Goal: Task Accomplishment & Management: Manage account settings

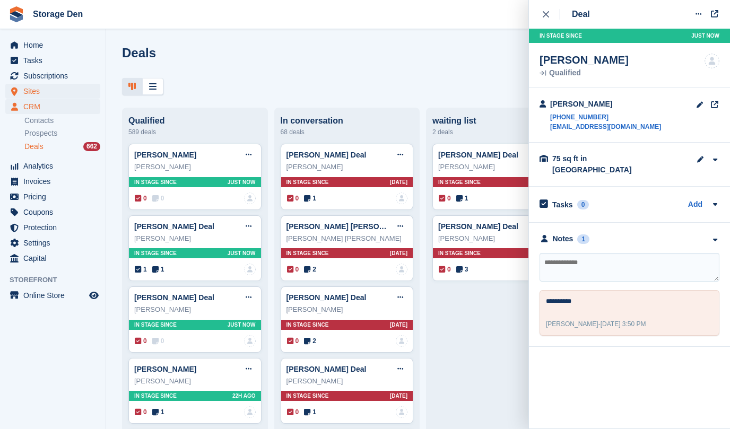
click at [57, 90] on span "Sites" at bounding box center [55, 91] width 64 height 15
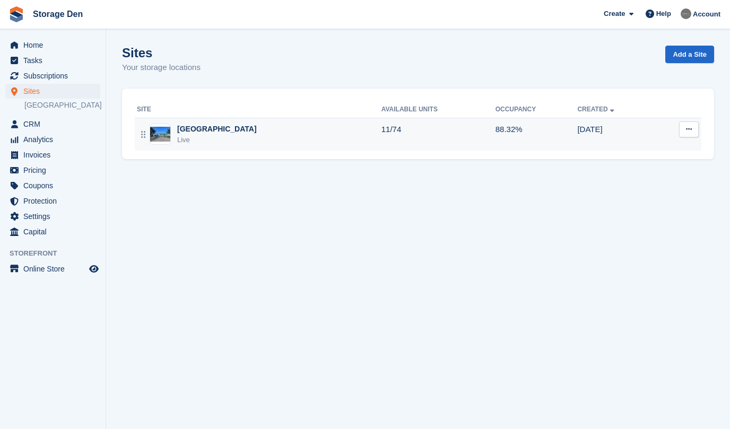
click at [230, 135] on div "Aberdeen Live" at bounding box center [259, 135] width 245 height 22
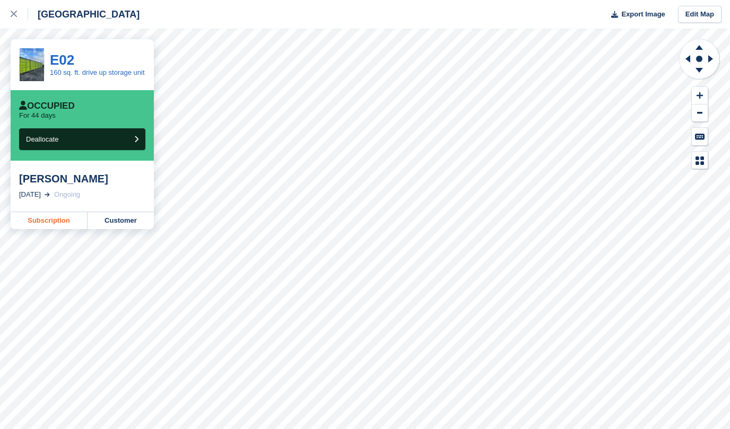
click at [59, 224] on link "Subscription" at bounding box center [49, 220] width 77 height 17
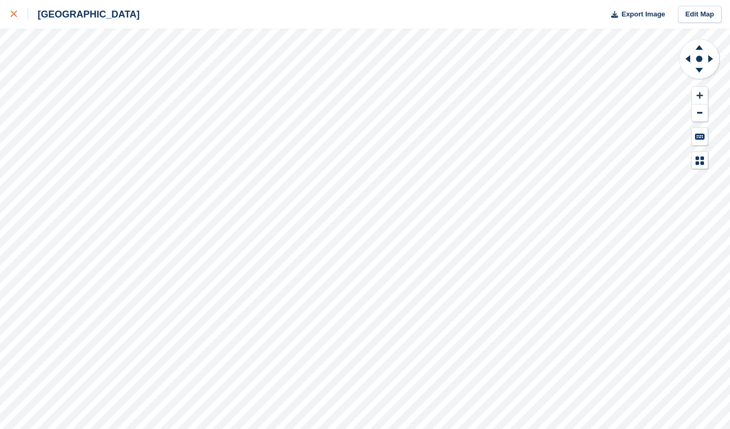
click at [19, 18] on div at bounding box center [20, 14] width 18 height 13
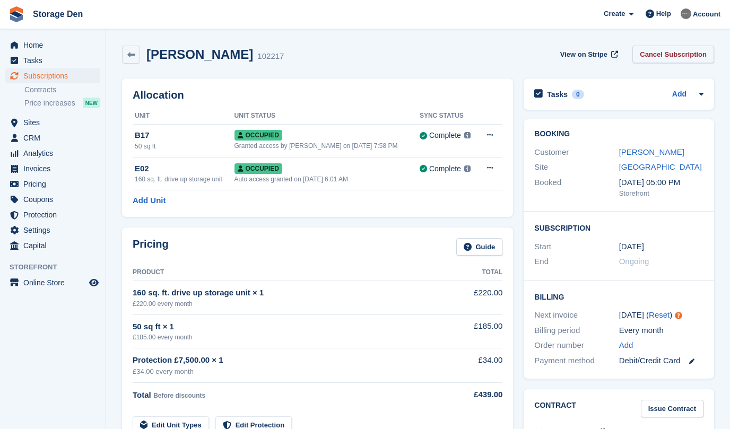
click at [698, 54] on link "Cancel Subscription" at bounding box center [674, 55] width 82 height 18
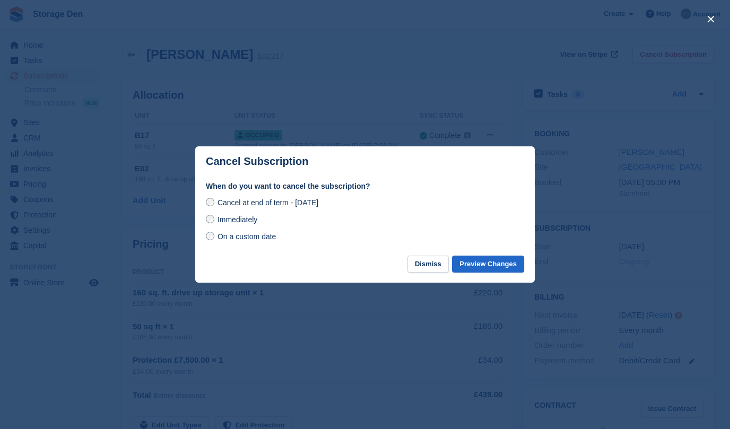
click at [244, 220] on span "Immediately" at bounding box center [238, 219] width 40 height 8
click at [471, 264] on button "Preview Changes" at bounding box center [488, 265] width 72 height 18
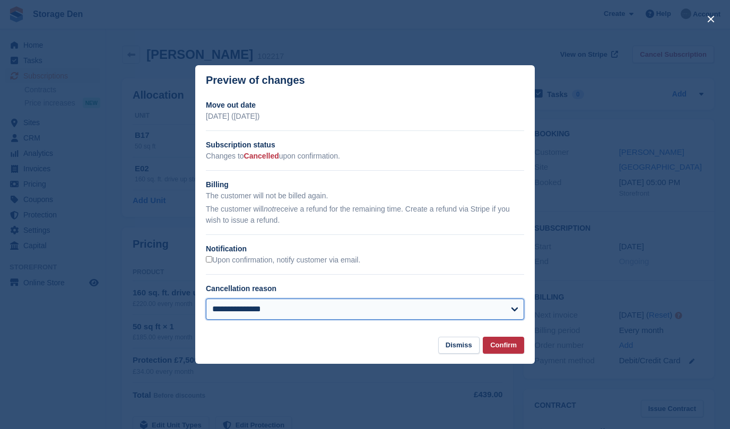
select select "**********"
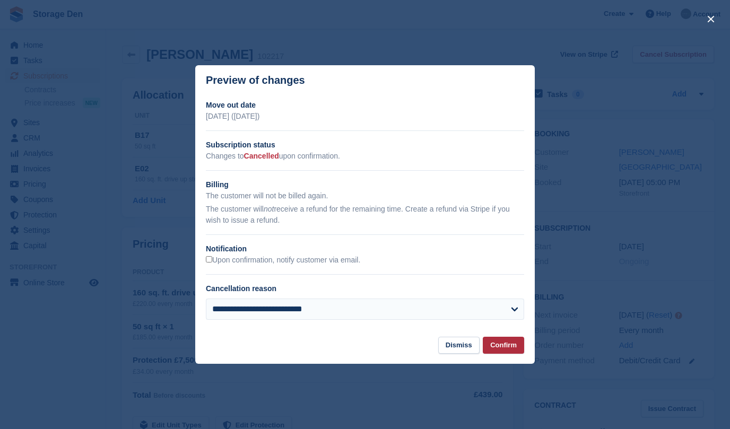
click at [496, 344] on button "Confirm" at bounding box center [503, 346] width 41 height 18
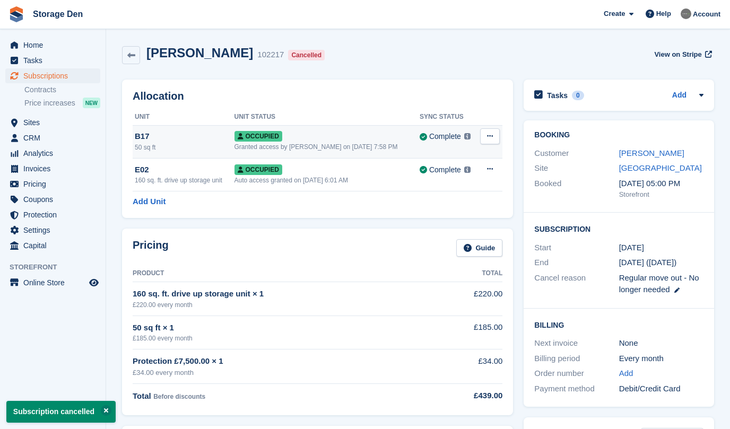
click at [488, 135] on icon at bounding box center [490, 136] width 6 height 7
click at [440, 190] on p "Deallocate" at bounding box center [449, 194] width 92 height 14
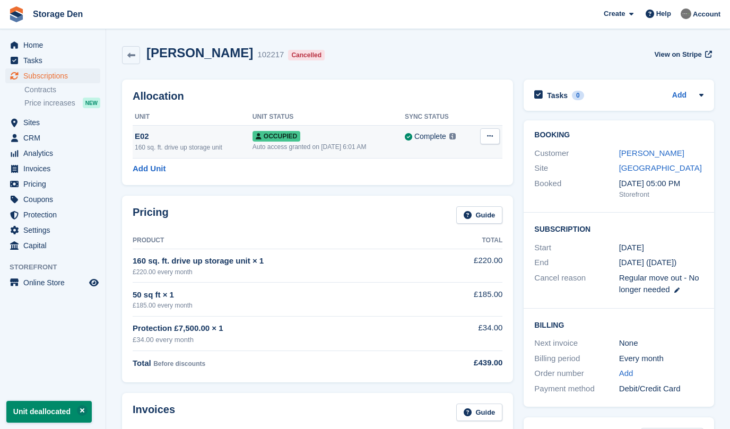
click at [490, 138] on icon at bounding box center [490, 136] width 6 height 7
click at [445, 193] on p "Deallocate" at bounding box center [449, 194] width 92 height 14
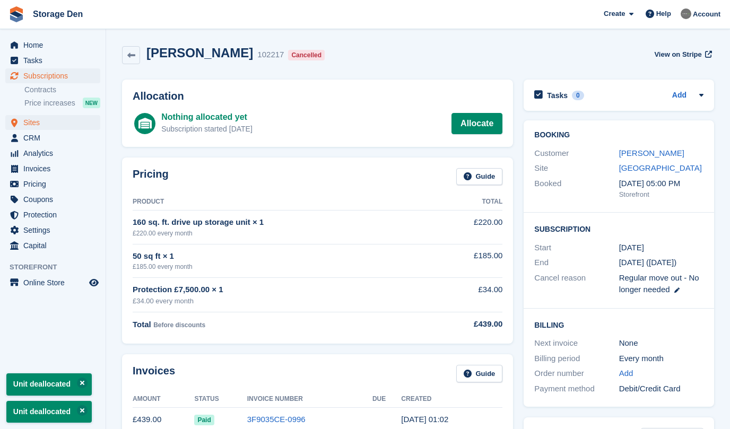
click at [50, 122] on span "Sites" at bounding box center [55, 122] width 64 height 15
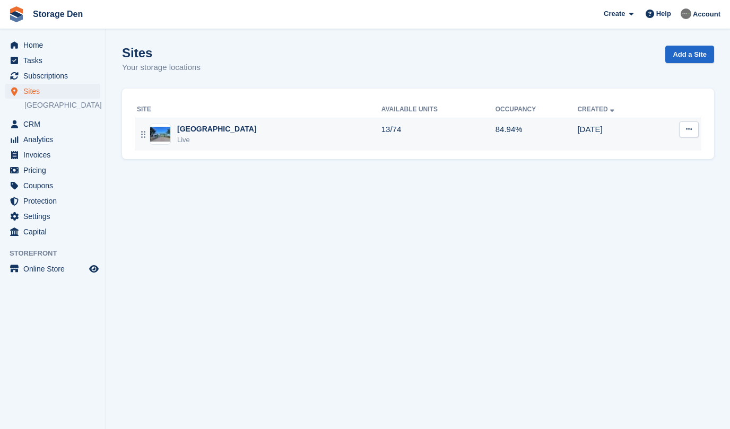
click at [217, 138] on div "Aberdeen Live" at bounding box center [259, 135] width 245 height 22
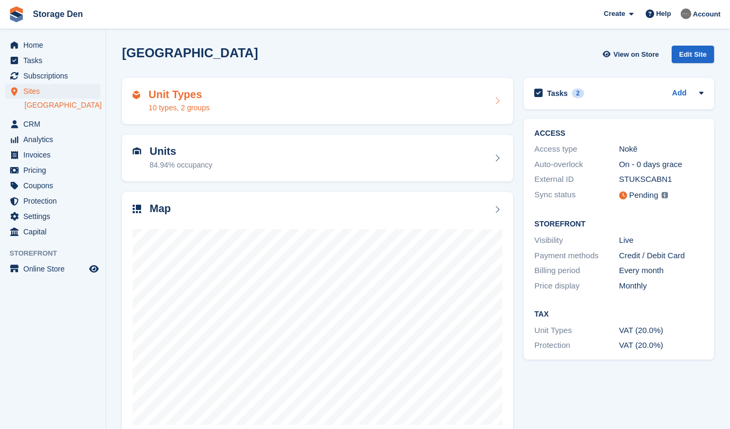
click at [410, 92] on div "Unit Types 10 types, 2 groups" at bounding box center [318, 101] width 370 height 25
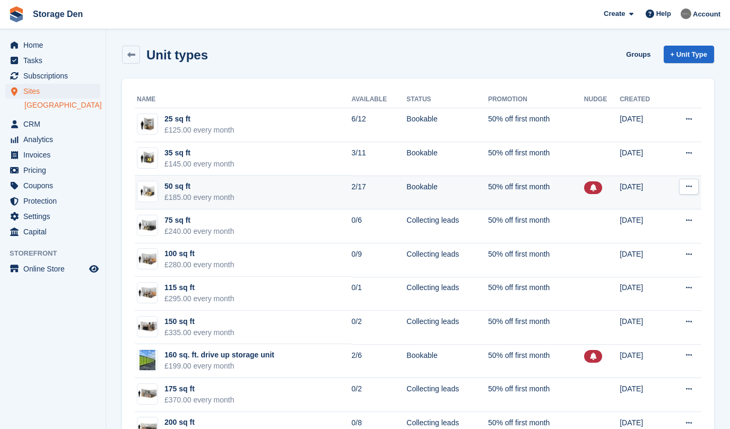
click at [688, 186] on icon at bounding box center [689, 186] width 6 height 7
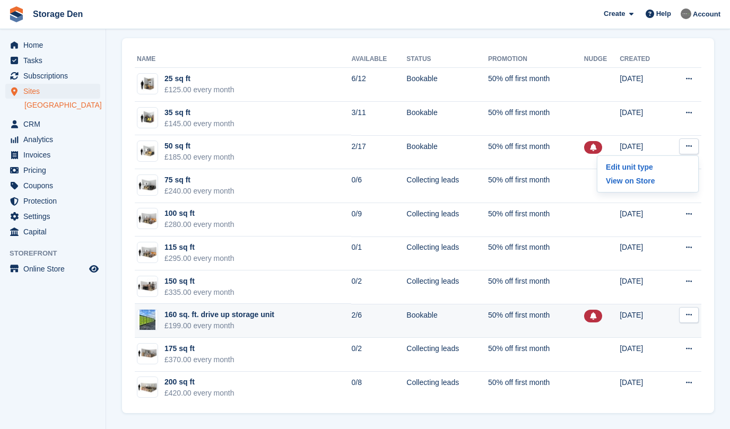
scroll to position [40, 0]
click at [689, 318] on icon at bounding box center [689, 314] width 6 height 7
click at [304, 320] on td "160 sq. ft. drive up storage unit £199.00 every month" at bounding box center [243, 321] width 216 height 34
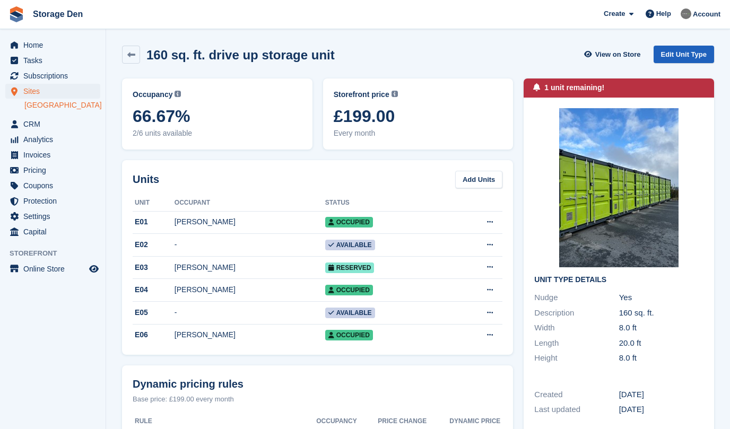
scroll to position [-1, 0]
click at [663, 53] on link "Edit Unit Type" at bounding box center [684, 55] width 60 height 18
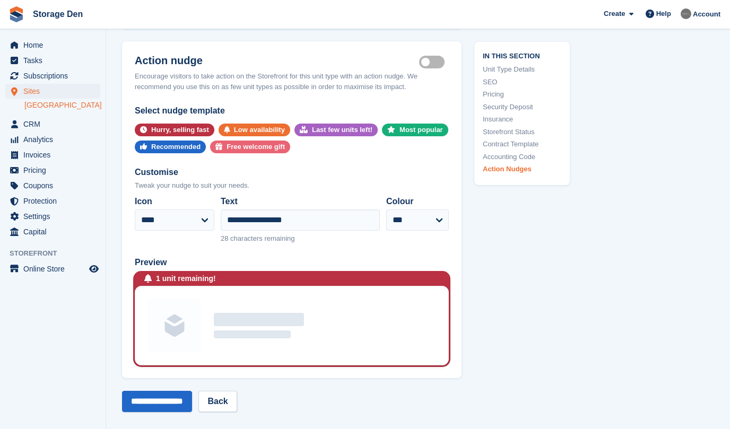
scroll to position [2311, 0]
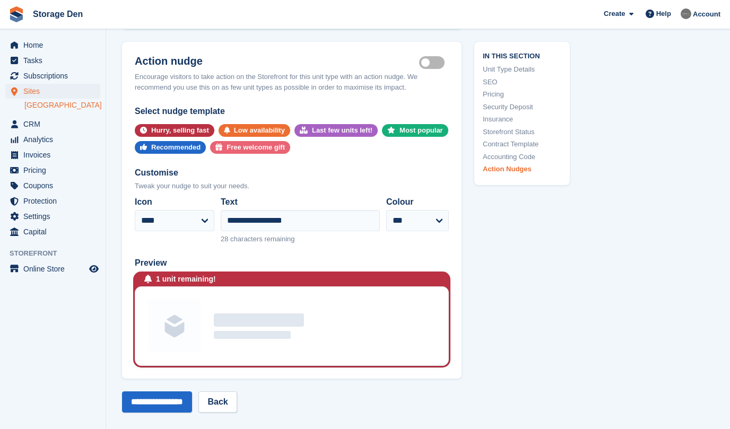
click at [436, 62] on label "Is active" at bounding box center [434, 63] width 30 height 2
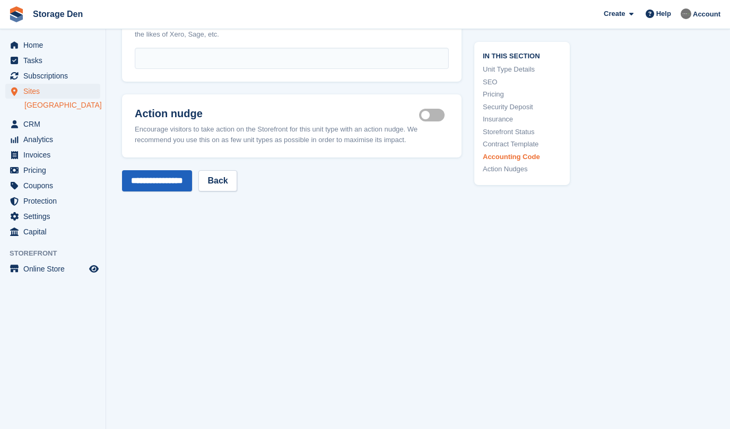
scroll to position [2257, 0]
click at [161, 178] on input "**********" at bounding box center [157, 181] width 70 height 21
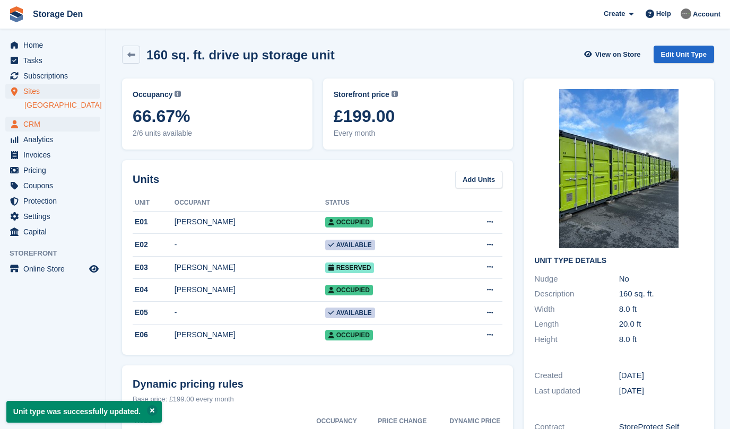
click at [55, 120] on span "CRM" at bounding box center [55, 124] width 64 height 15
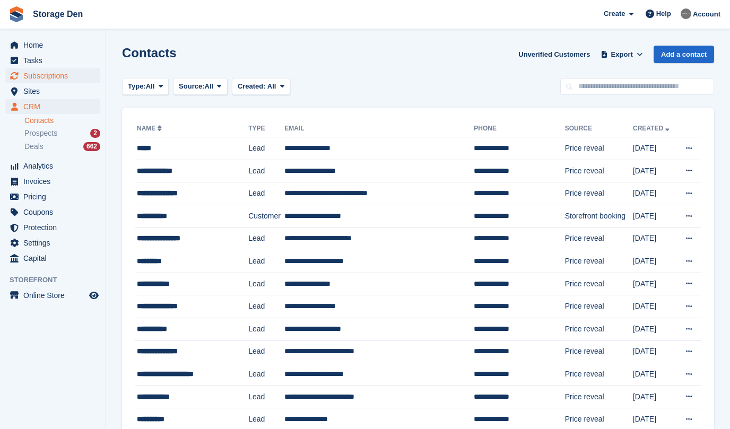
click at [68, 77] on span "Subscriptions" at bounding box center [55, 75] width 64 height 15
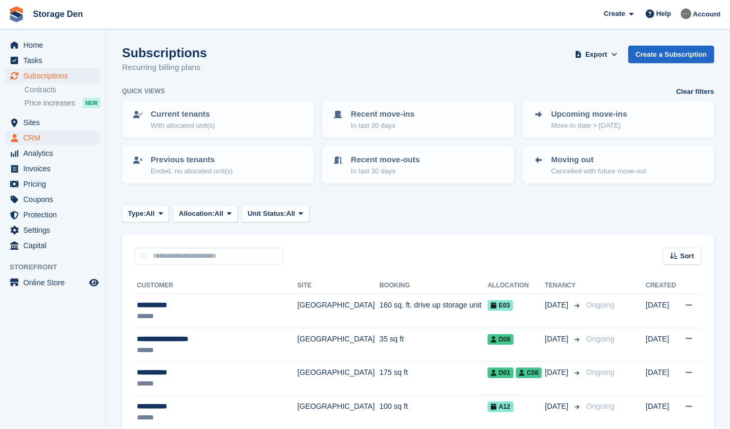
click at [54, 135] on span "CRM" at bounding box center [55, 138] width 64 height 15
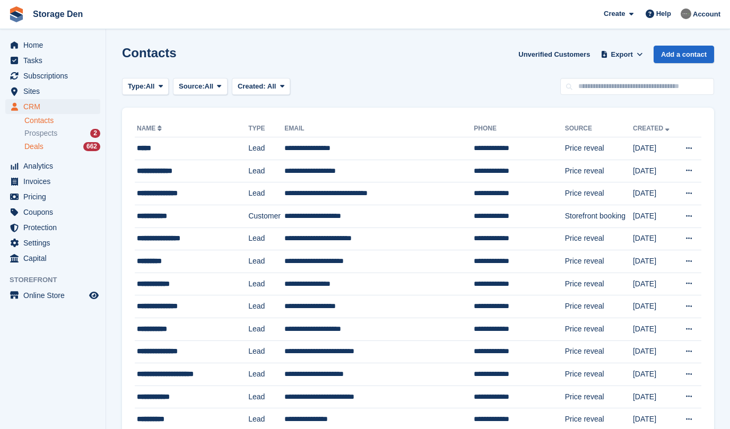
click at [53, 149] on div "Deals 662" at bounding box center [62, 147] width 76 height 10
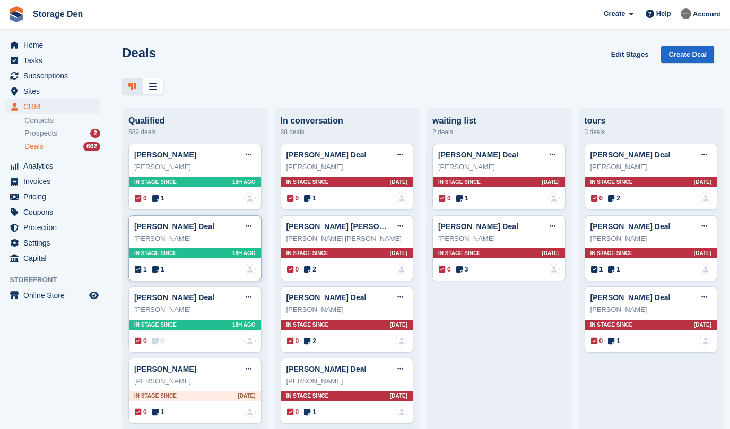
click at [158, 264] on div "1 1 No one is assigned to this deal" at bounding box center [195, 270] width 121 height 12
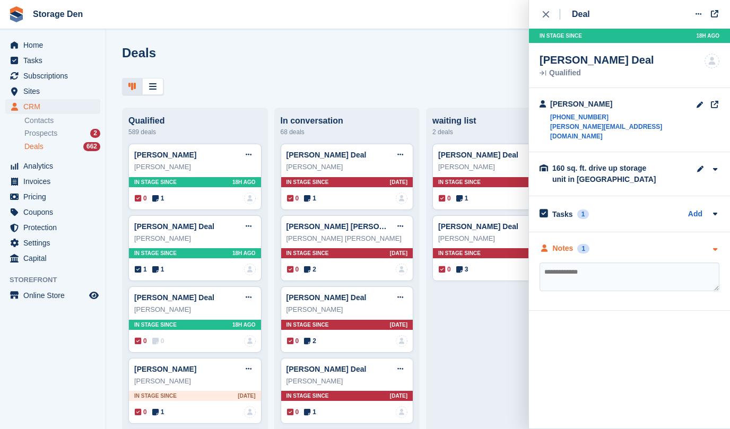
click at [565, 243] on div "Notes" at bounding box center [563, 248] width 21 height 11
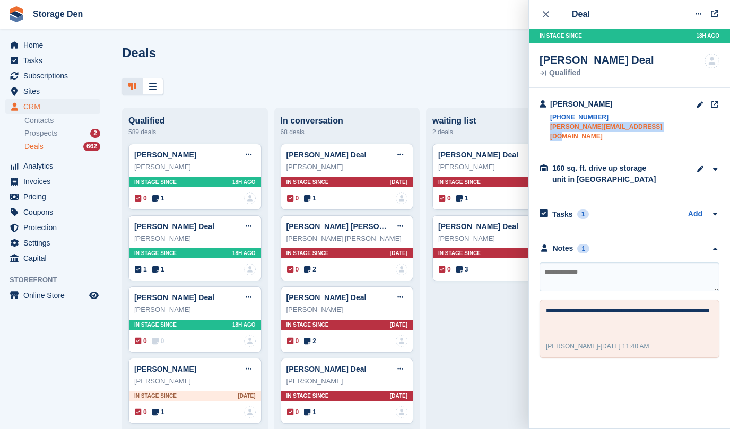
drag, startPoint x: 664, startPoint y: 127, endPoint x: 550, endPoint y: 127, distance: 114.1
click at [550, 127] on div "Graeme McKenzie +447989577501 g.mckenzie@mostynmckenzie.co.uk" at bounding box center [629, 120] width 201 height 64
click at [308, 198] on icon at bounding box center [307, 198] width 6 height 7
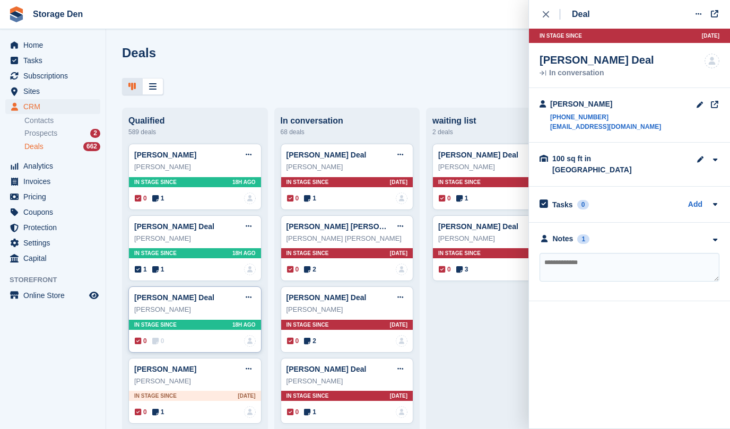
click at [166, 338] on div "0 0 No one is assigned to this deal" at bounding box center [195, 341] width 121 height 12
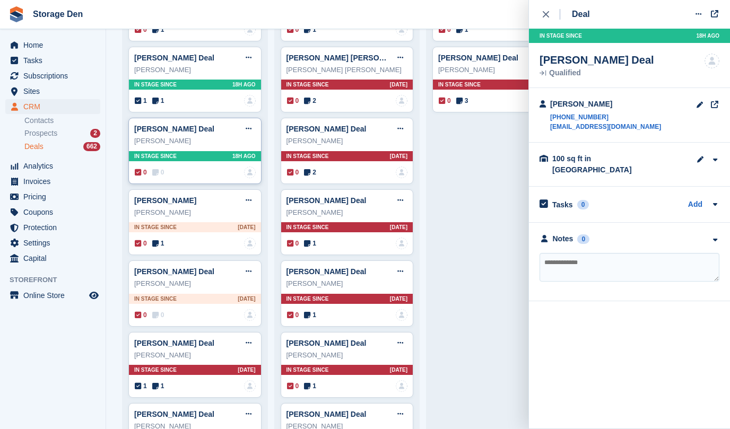
scroll to position [169, 0]
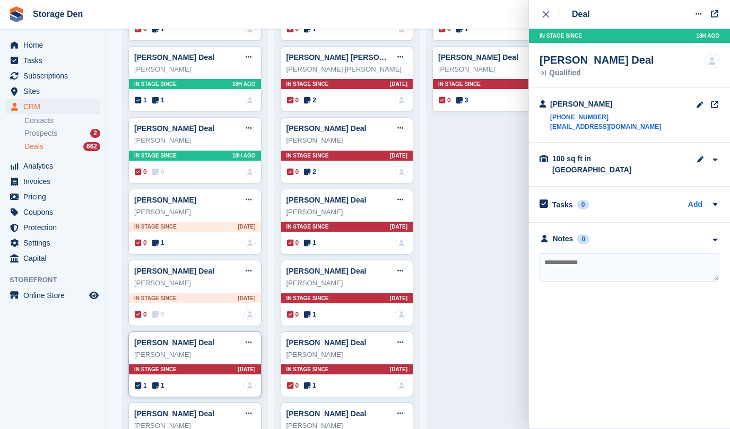
click at [158, 380] on div "1 1 No one is assigned to this deal" at bounding box center [195, 386] width 121 height 12
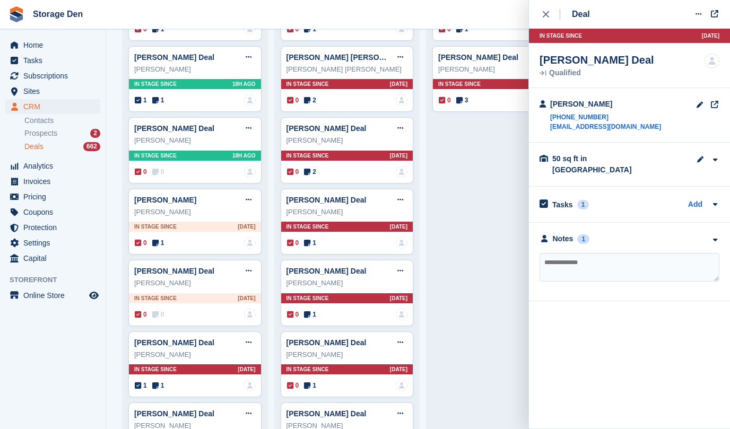
click at [38, 145] on span "Deals" at bounding box center [33, 147] width 19 height 10
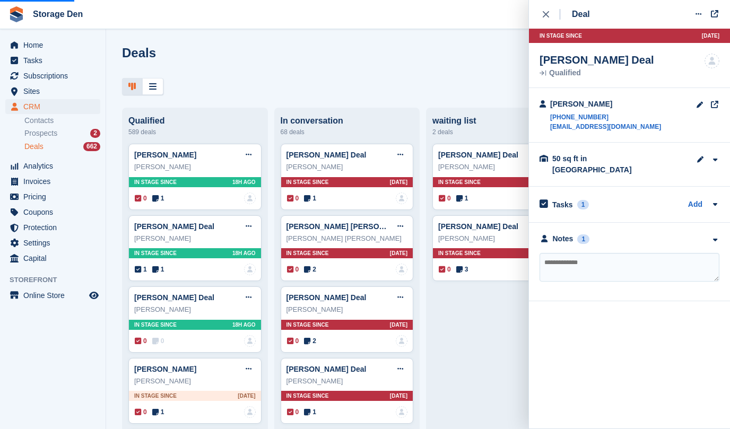
scroll to position [0, 0]
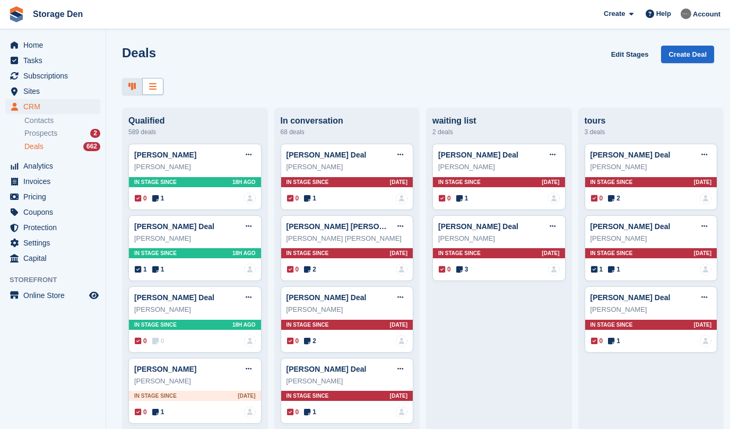
click at [157, 86] on div at bounding box center [152, 87] width 21 height 18
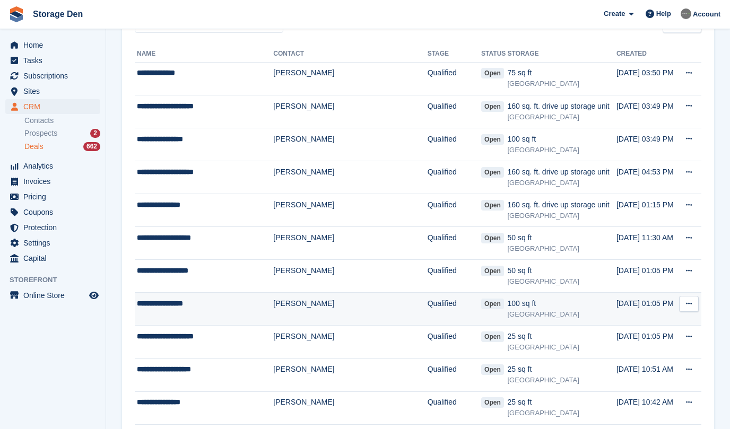
scroll to position [105, 0]
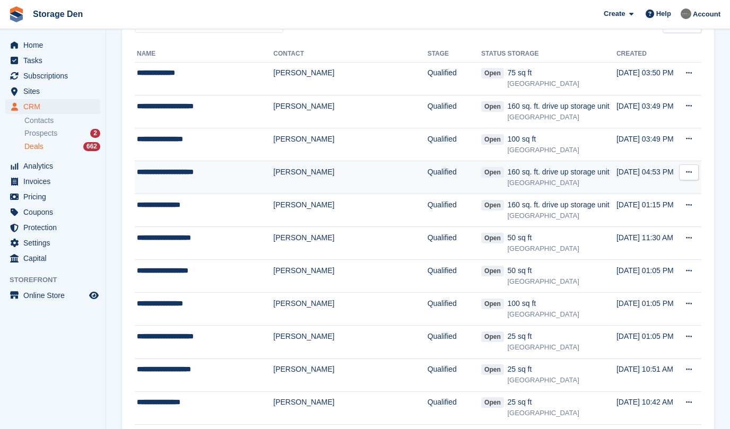
click at [236, 174] on div "**********" at bounding box center [201, 172] width 128 height 11
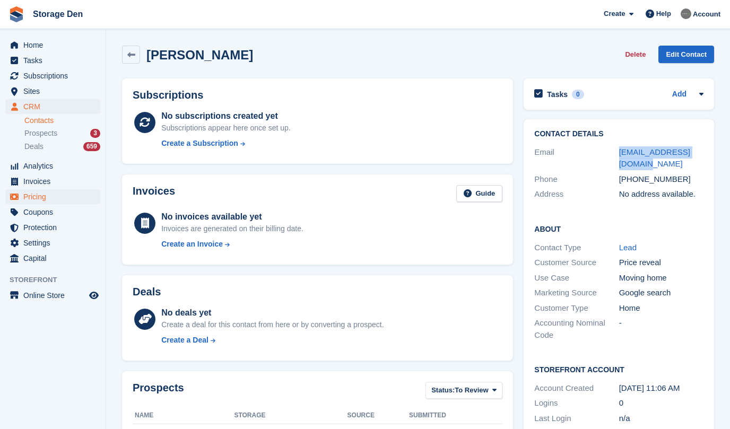
click at [33, 190] on span "Pricing" at bounding box center [55, 196] width 64 height 15
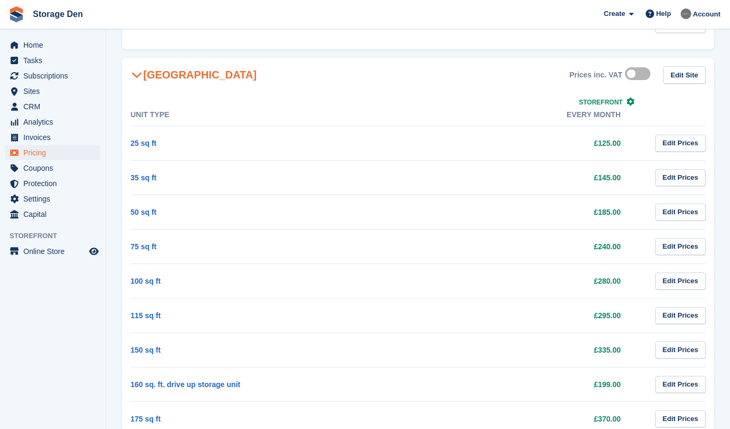
scroll to position [427, 0]
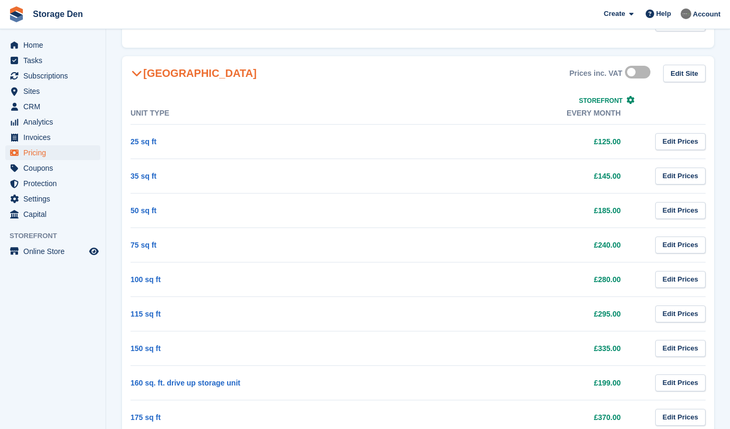
click at [633, 68] on label at bounding box center [640, 72] width 30 height 8
click at [93, 1] on span "Storage Den Create Subscription Invoice Contact Deal Discount Page Help Chat Su…" at bounding box center [365, 14] width 730 height 29
click at [639, 71] on label at bounding box center [640, 72] width 30 height 8
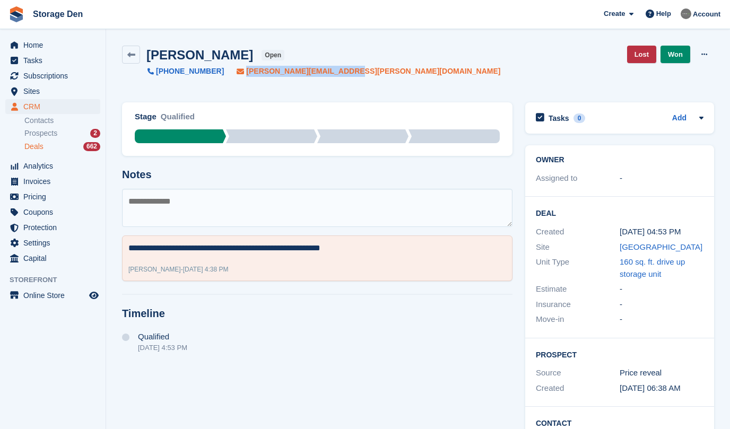
drag, startPoint x: 342, startPoint y: 74, endPoint x: 233, endPoint y: 75, distance: 109.3
click at [233, 75] on div "Richard Abraham Deal open +447711354143 richard.abraham@gmail.com Lost Won Edit…" at bounding box center [418, 61] width 592 height 31
click at [241, 205] on textarea at bounding box center [317, 208] width 391 height 38
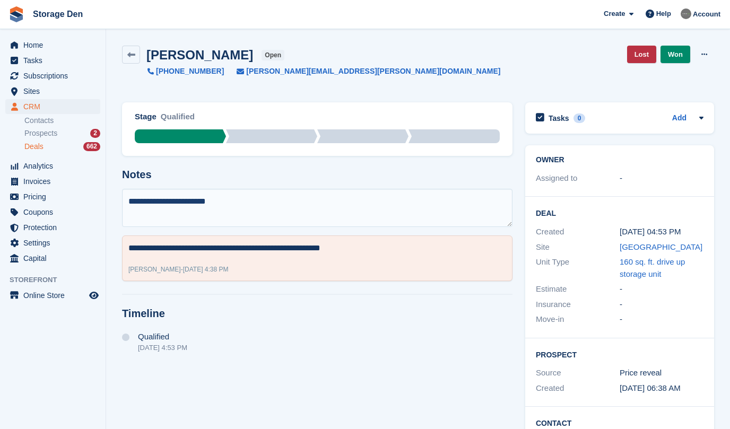
type textarea "**********"
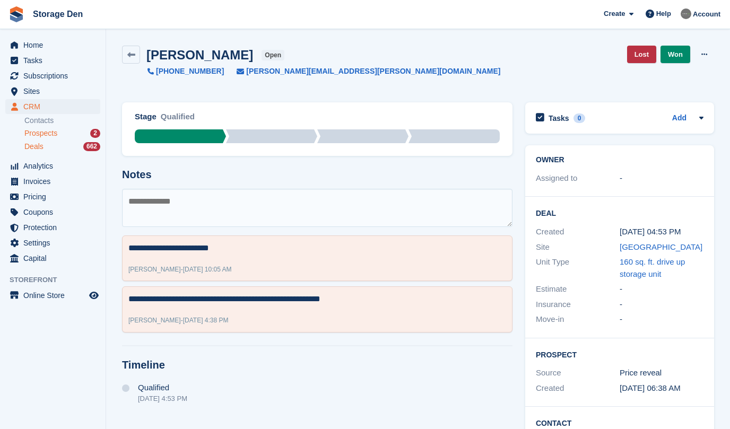
click at [40, 133] on span "Prospects" at bounding box center [40, 133] width 33 height 10
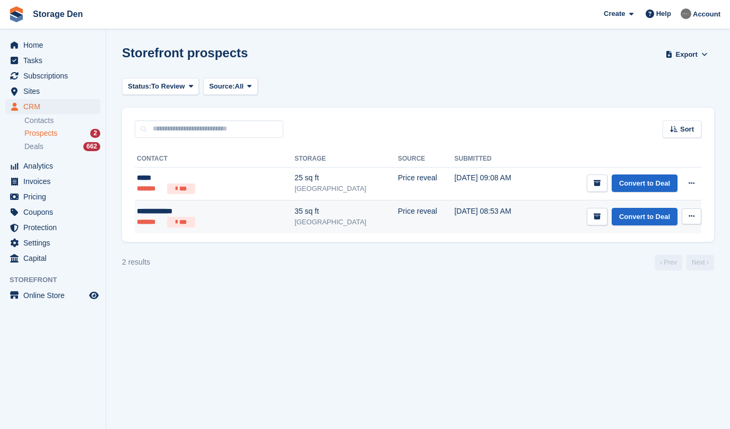
click at [218, 215] on div "**********" at bounding box center [191, 211] width 109 height 11
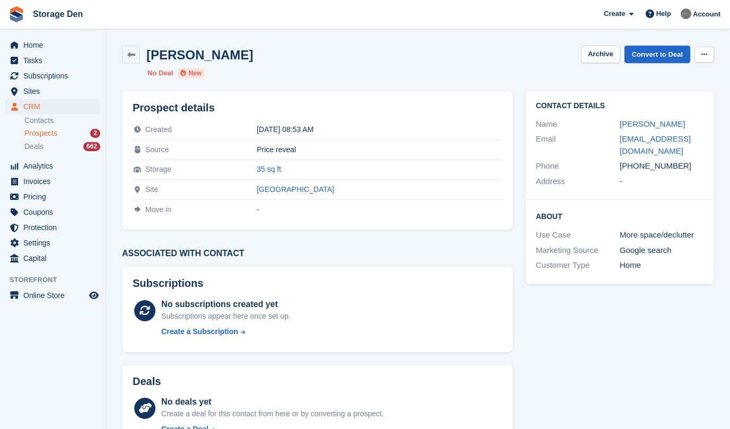
click at [706, 55] on icon at bounding box center [704, 54] width 6 height 7
click at [685, 80] on p "Delete prospect" at bounding box center [663, 75] width 92 height 14
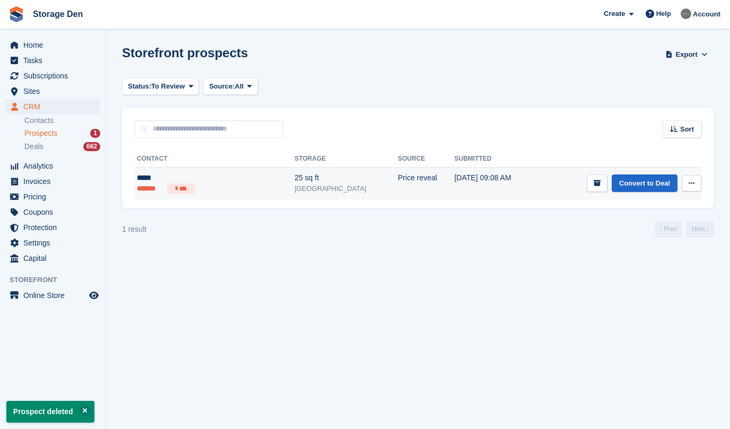
click at [199, 189] on ul "******* ***" at bounding box center [191, 189] width 109 height 11
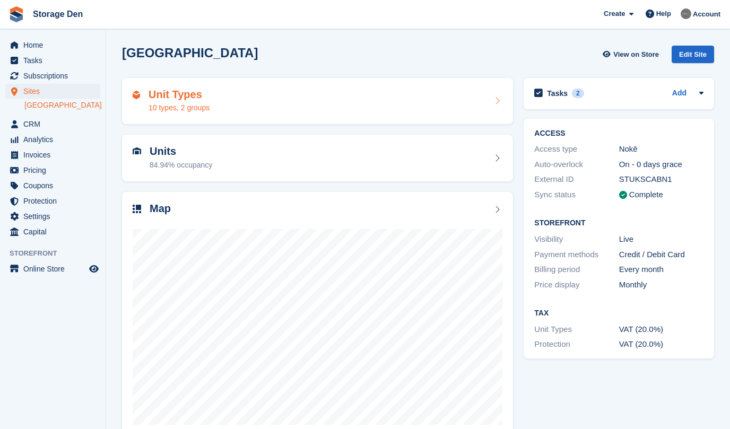
click at [215, 96] on div "Unit Types 10 types, 2 groups" at bounding box center [318, 101] width 370 height 25
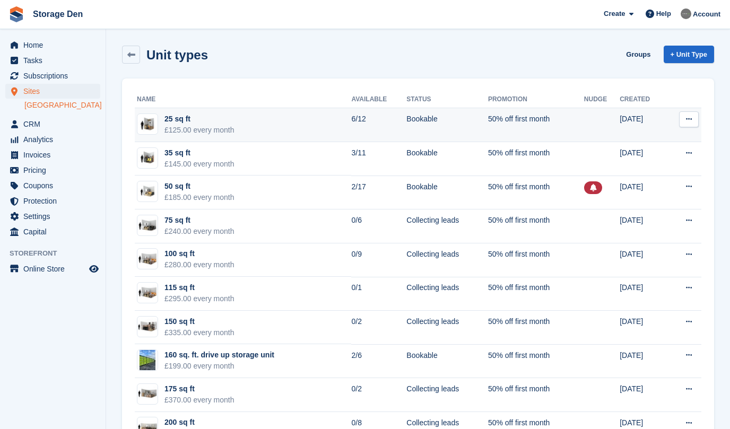
click at [204, 111] on td "25 sq ft £125.00 every month" at bounding box center [243, 125] width 216 height 34
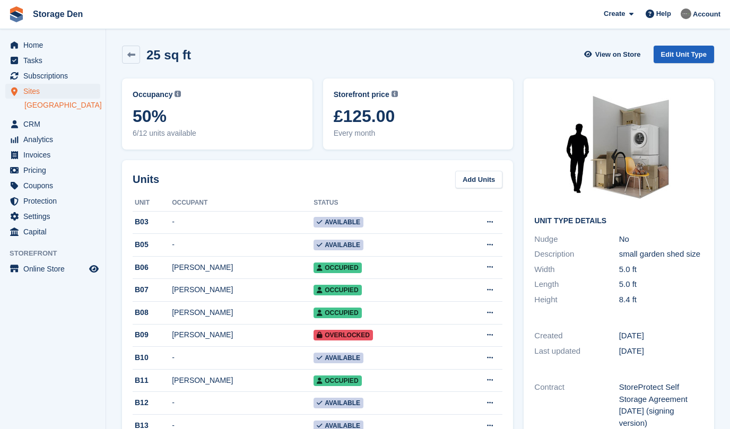
click at [671, 47] on link "Edit Unit Type" at bounding box center [684, 55] width 60 height 18
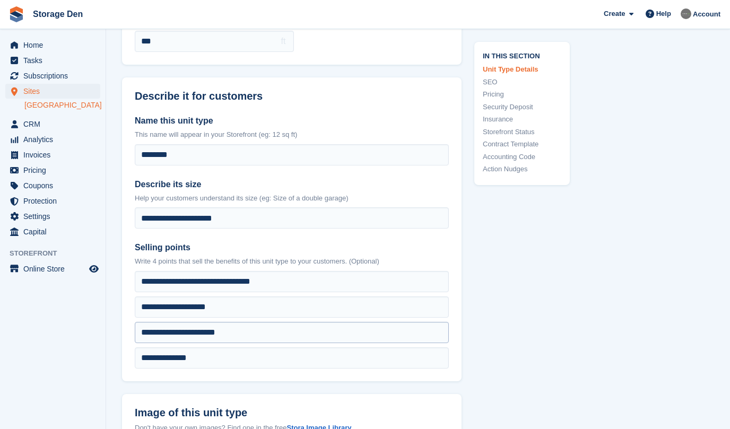
scroll to position [207, 0]
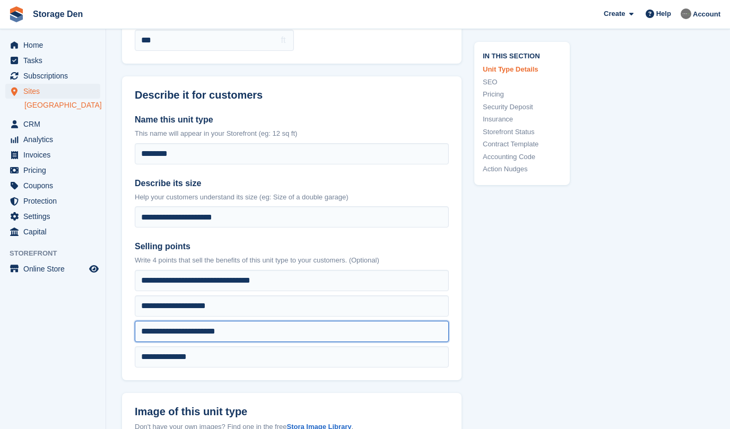
click at [194, 332] on input "**********" at bounding box center [292, 331] width 314 height 21
type input "**********"
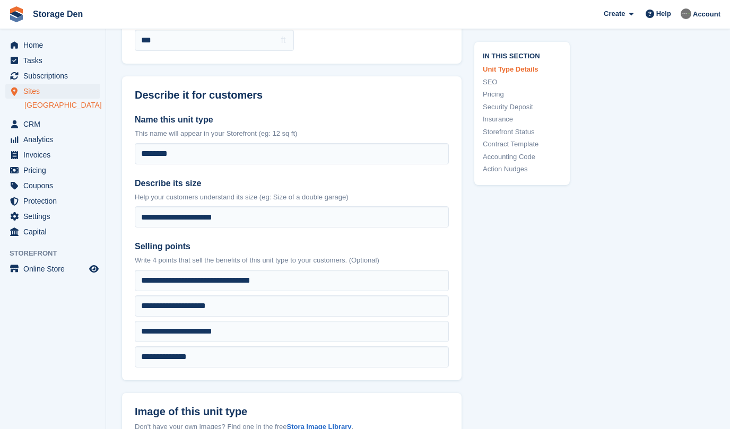
click at [126, 335] on div "**********" at bounding box center [292, 241] width 340 height 280
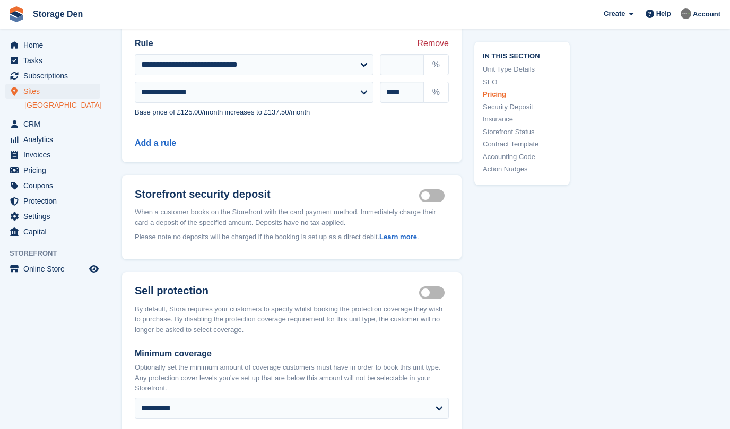
scroll to position [1946, 0]
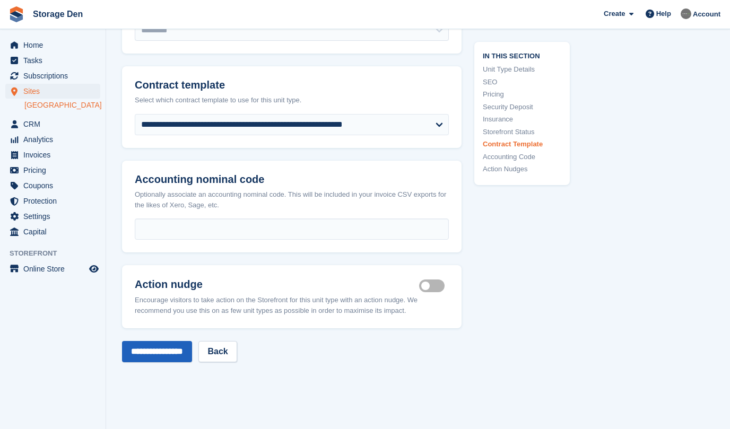
click at [160, 349] on input "**********" at bounding box center [157, 351] width 70 height 21
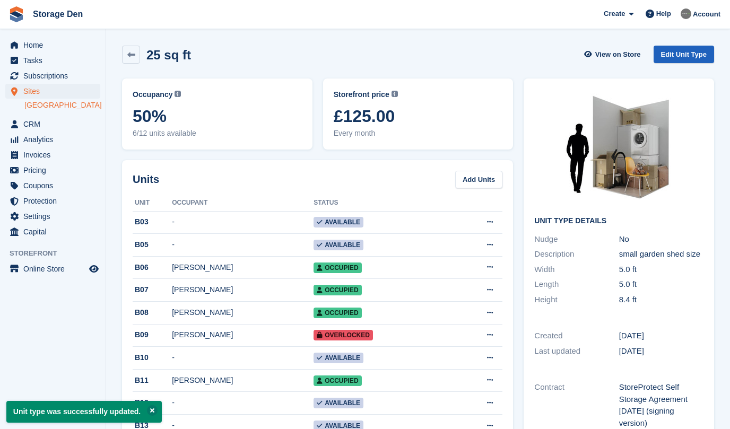
click at [681, 51] on link "Edit Unit Type" at bounding box center [684, 55] width 60 height 18
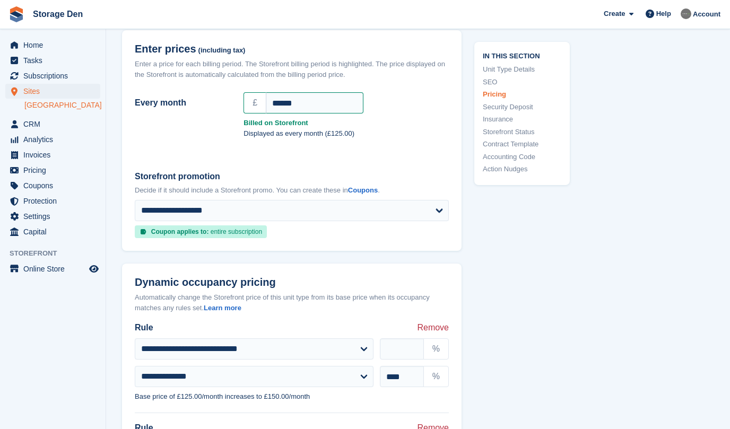
scroll to position [1132, 0]
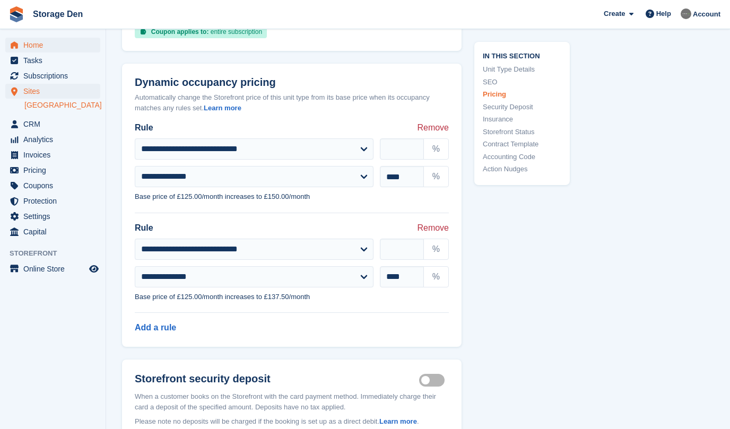
click at [31, 39] on span "Home" at bounding box center [55, 45] width 64 height 15
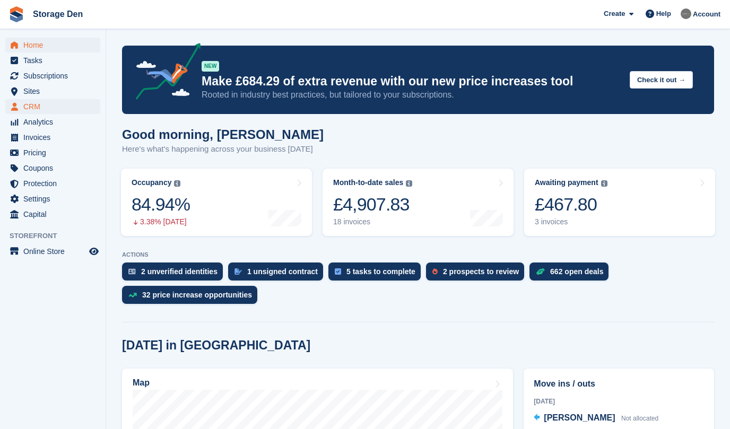
click at [49, 102] on span "CRM" at bounding box center [55, 106] width 64 height 15
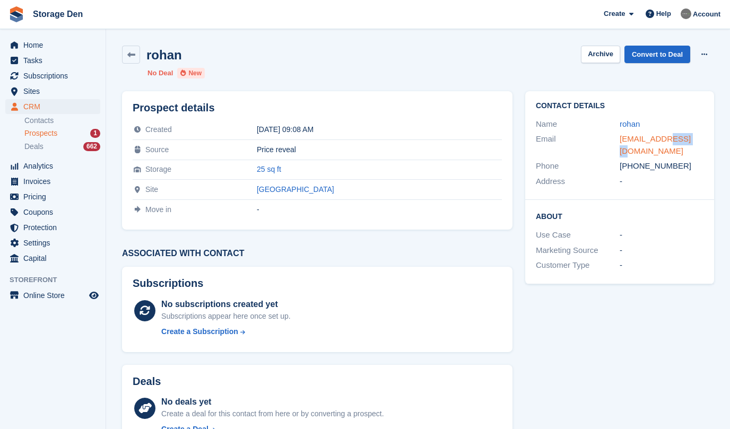
drag, startPoint x: 703, startPoint y: 137, endPoint x: 672, endPoint y: 138, distance: 31.3
click at [672, 138] on div "rohan98@gmail.com" at bounding box center [662, 145] width 84 height 24
click at [676, 100] on div "Contact Details Name rohan Email rohan98@gmail.com Phone +919087654321 Address -" at bounding box center [619, 145] width 189 height 109
click at [705, 49] on button at bounding box center [705, 55] width 20 height 16
click at [666, 76] on p "Delete prospect" at bounding box center [663, 75] width 92 height 14
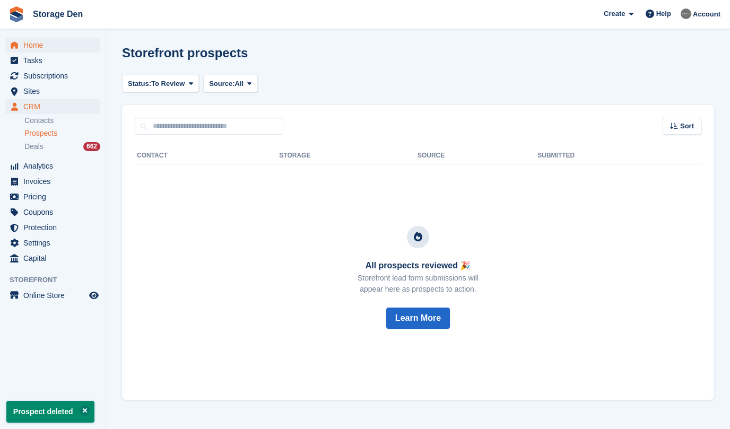
click at [42, 42] on span "Home" at bounding box center [55, 45] width 64 height 15
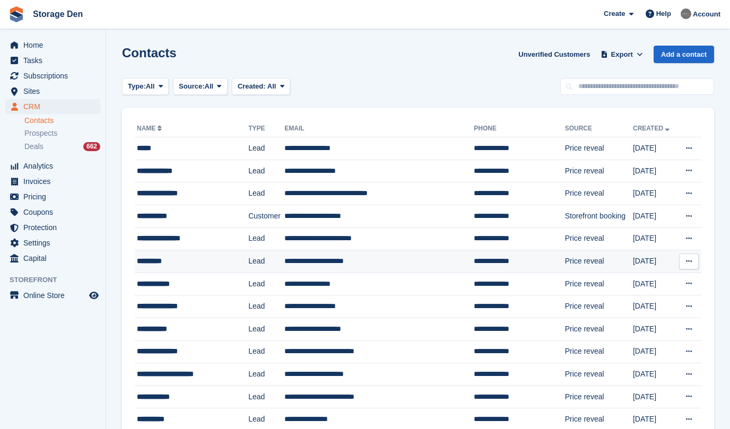
click at [175, 253] on td "*********" at bounding box center [192, 261] width 114 height 23
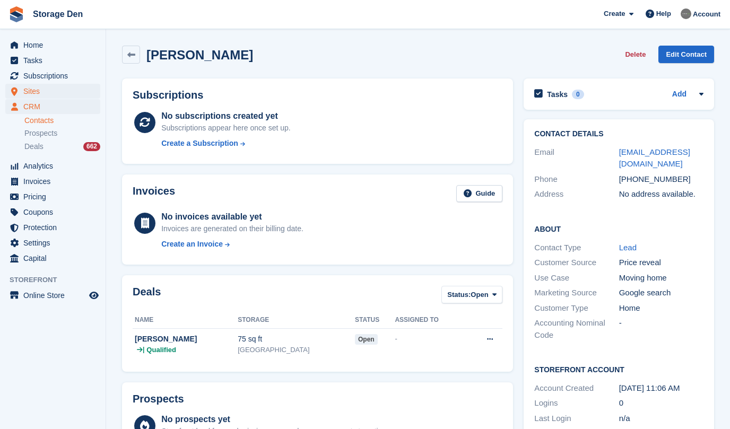
click at [53, 94] on span "Sites" at bounding box center [55, 91] width 64 height 15
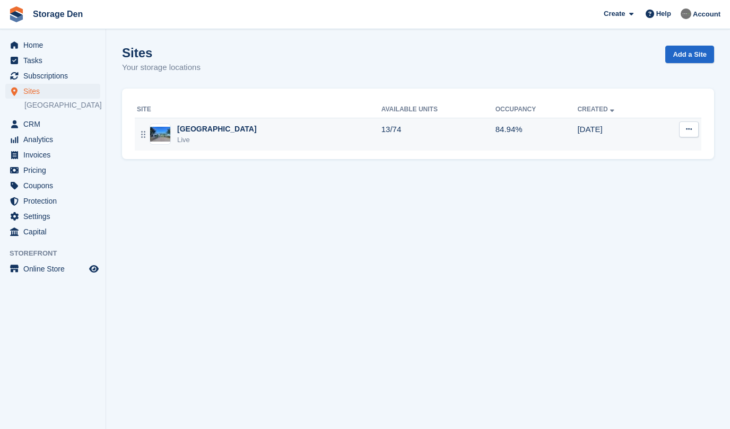
click at [258, 140] on div "Aberdeen Live" at bounding box center [259, 135] width 245 height 22
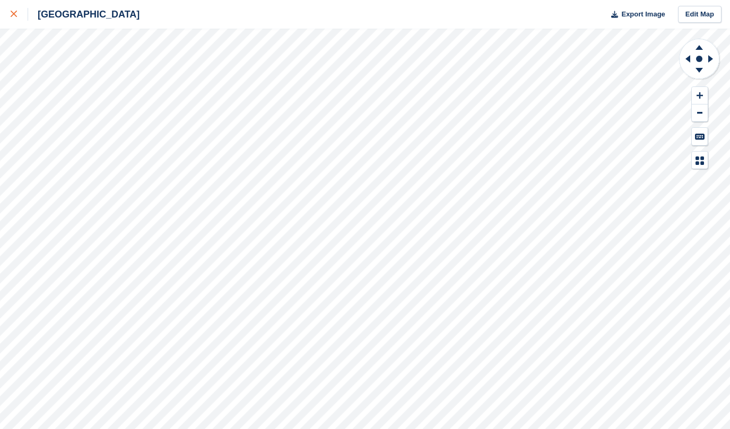
click at [16, 20] on div at bounding box center [20, 14] width 18 height 13
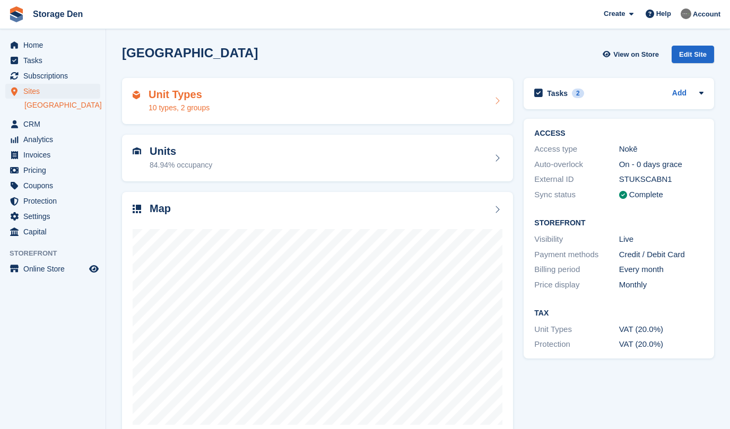
click at [201, 97] on h2 "Unit Types" at bounding box center [179, 95] width 61 height 12
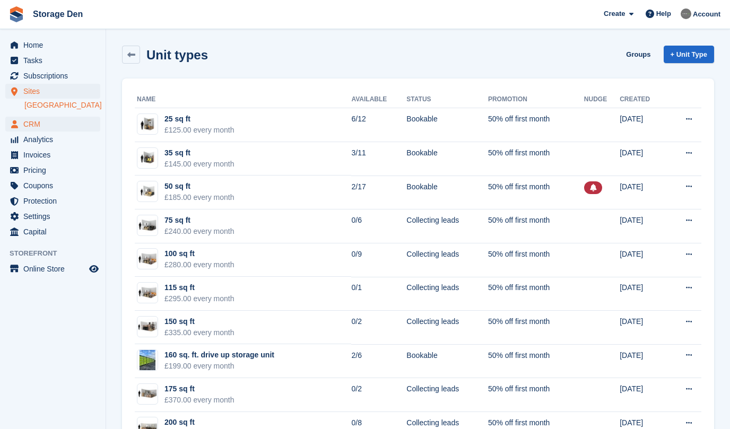
click at [68, 125] on span "CRM" at bounding box center [55, 124] width 64 height 15
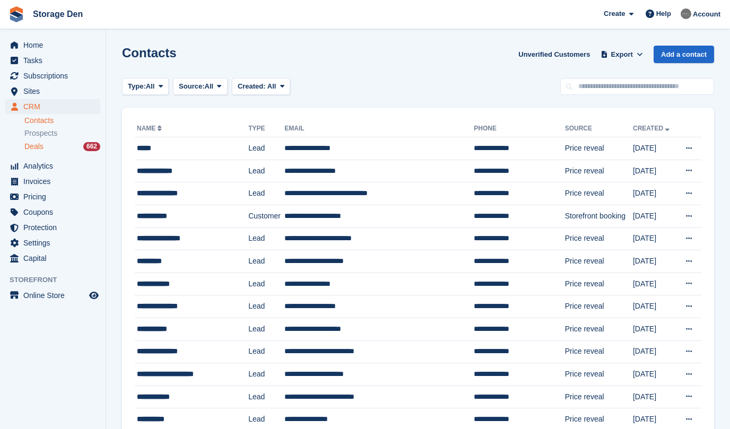
click at [52, 149] on div "Deals 662" at bounding box center [62, 147] width 76 height 10
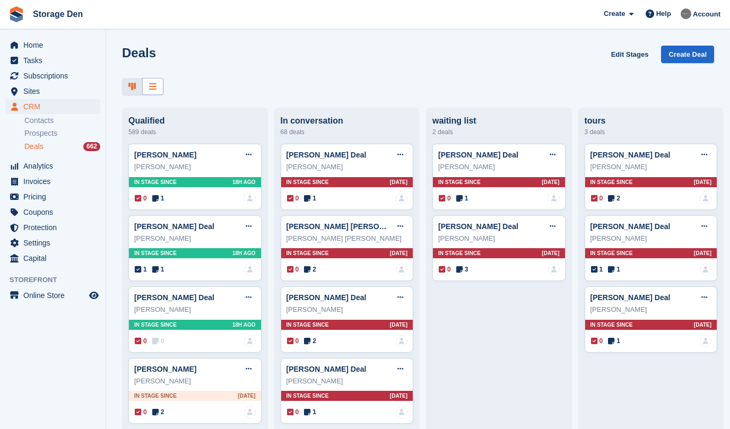
click at [160, 90] on div at bounding box center [152, 87] width 21 height 18
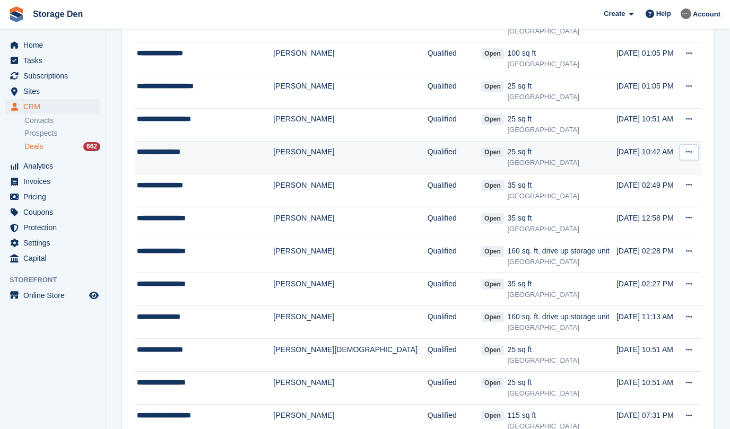
scroll to position [355, 0]
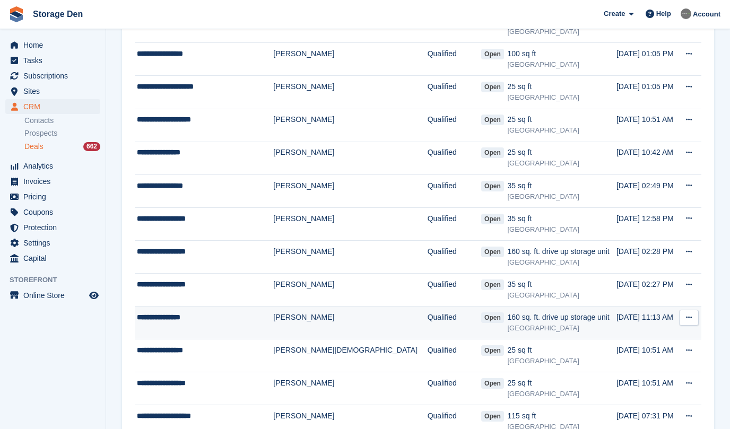
click at [209, 317] on div "**********" at bounding box center [201, 317] width 128 height 11
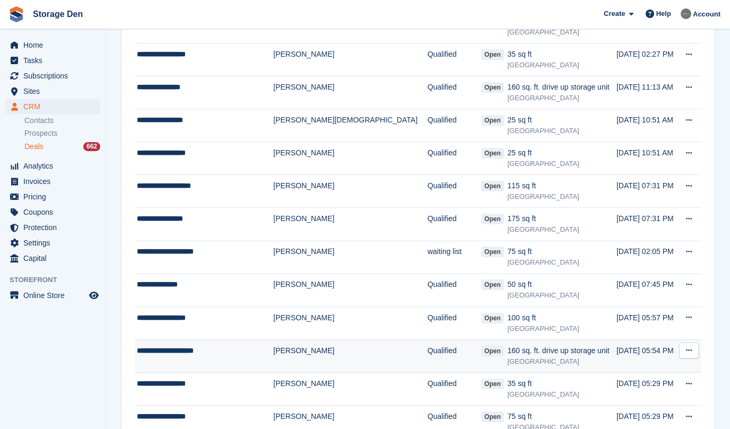
scroll to position [716, 0]
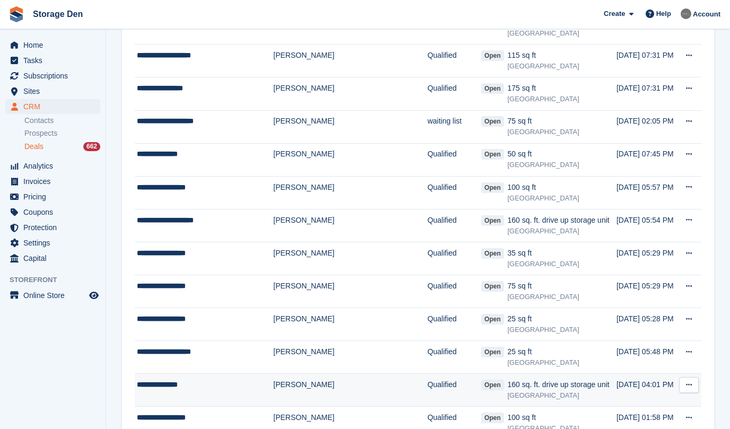
click at [236, 380] on div "**********" at bounding box center [201, 384] width 128 height 11
